Goal: Transaction & Acquisition: Purchase product/service

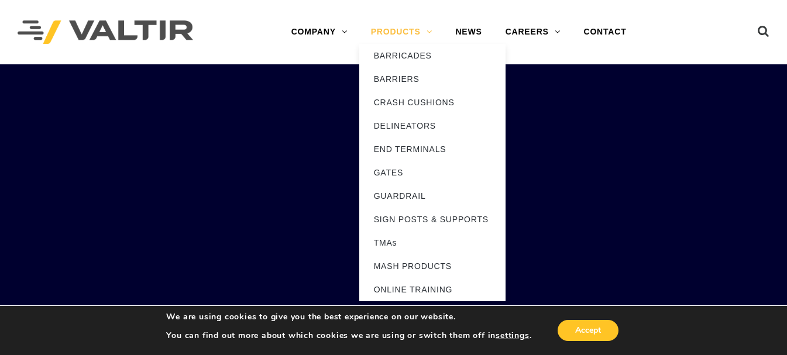
click at [426, 35] on link "PRODUCTS" at bounding box center [401, 31] width 85 height 23
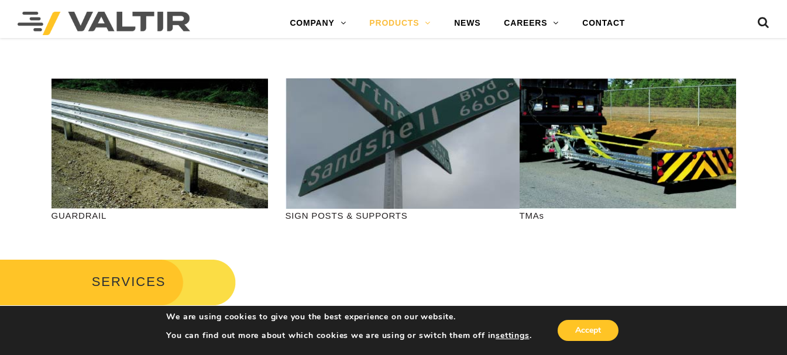
scroll to position [468, 0]
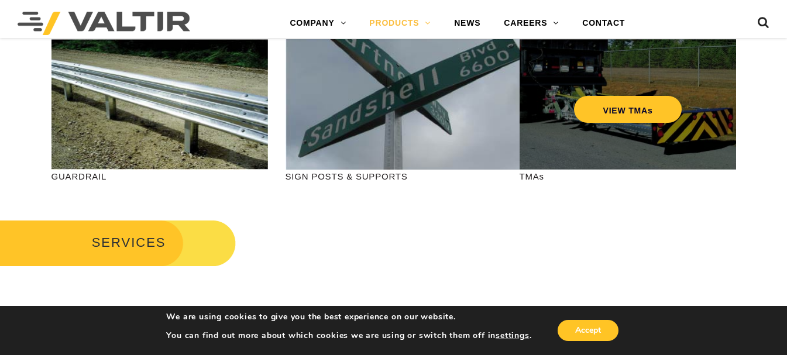
click at [565, 125] on div "VIEW TMAs" at bounding box center [628, 104] width 217 height 130
click at [592, 102] on link "VIEW TMAs" at bounding box center [627, 109] width 108 height 27
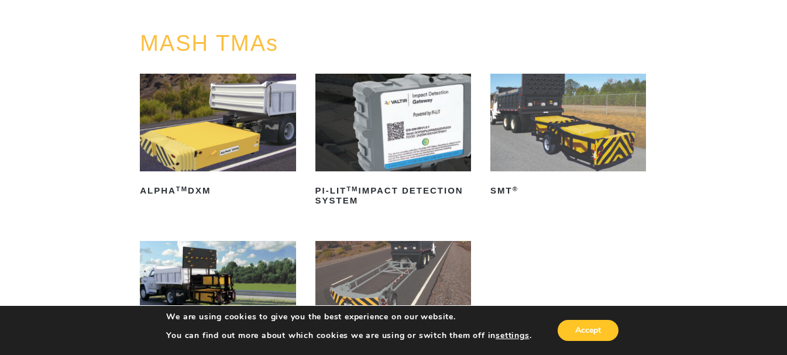
scroll to position [117, 0]
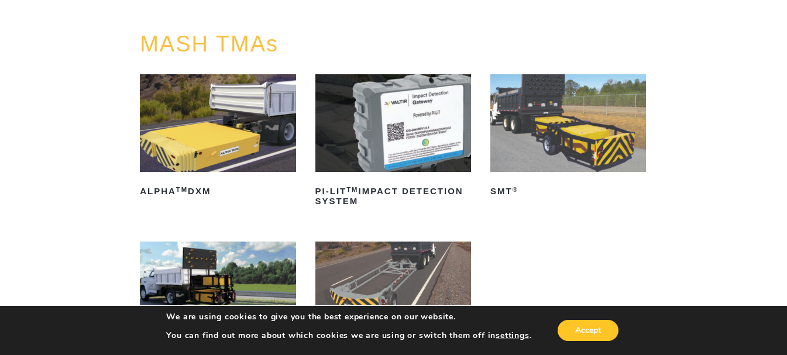
click at [549, 151] on img at bounding box center [568, 123] width 156 height 98
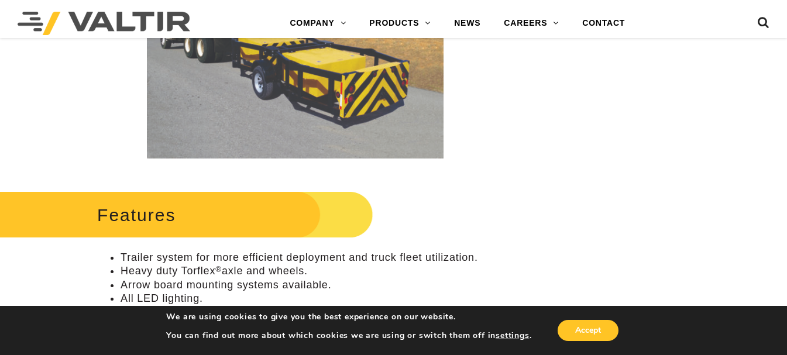
scroll to position [468, 0]
